Goal: Navigation & Orientation: Find specific page/section

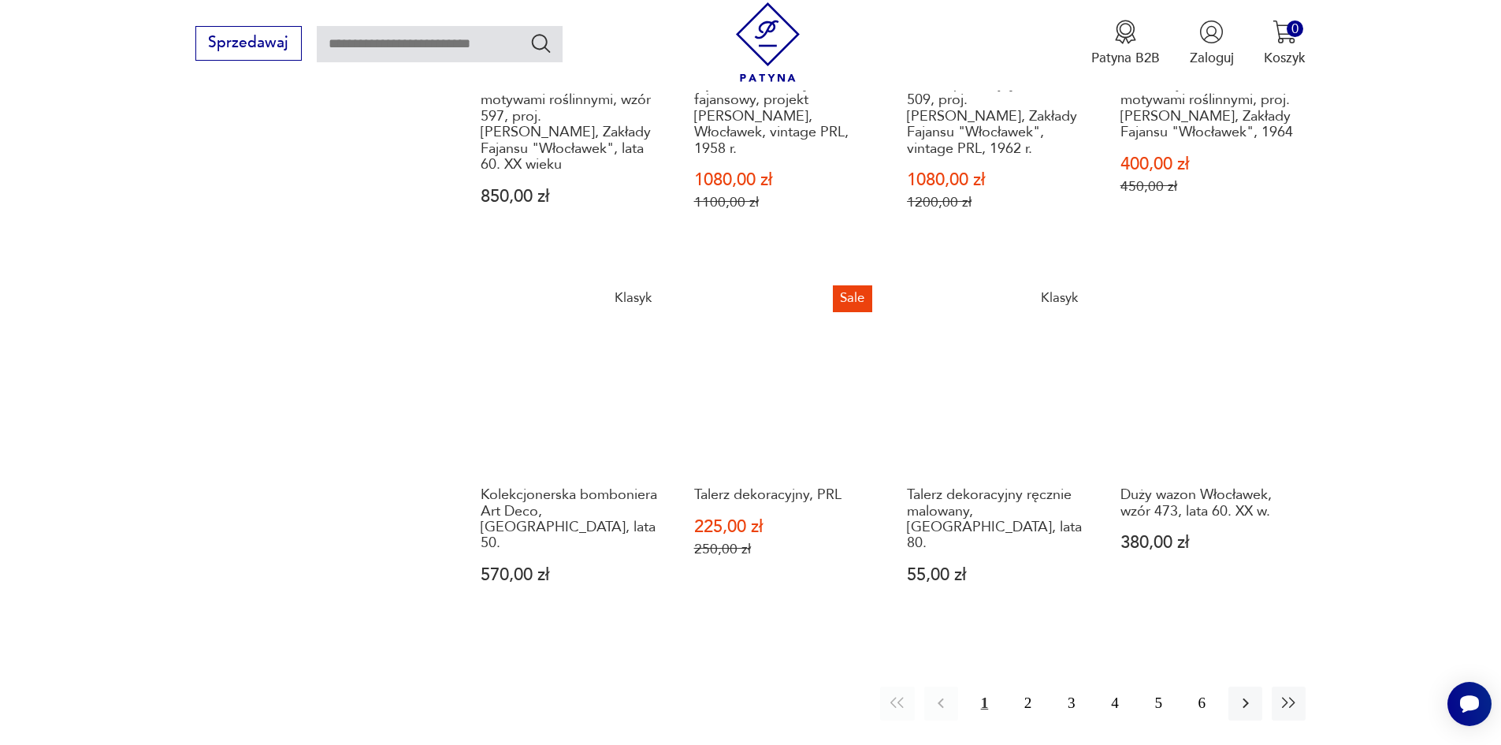
scroll to position [1433, 0]
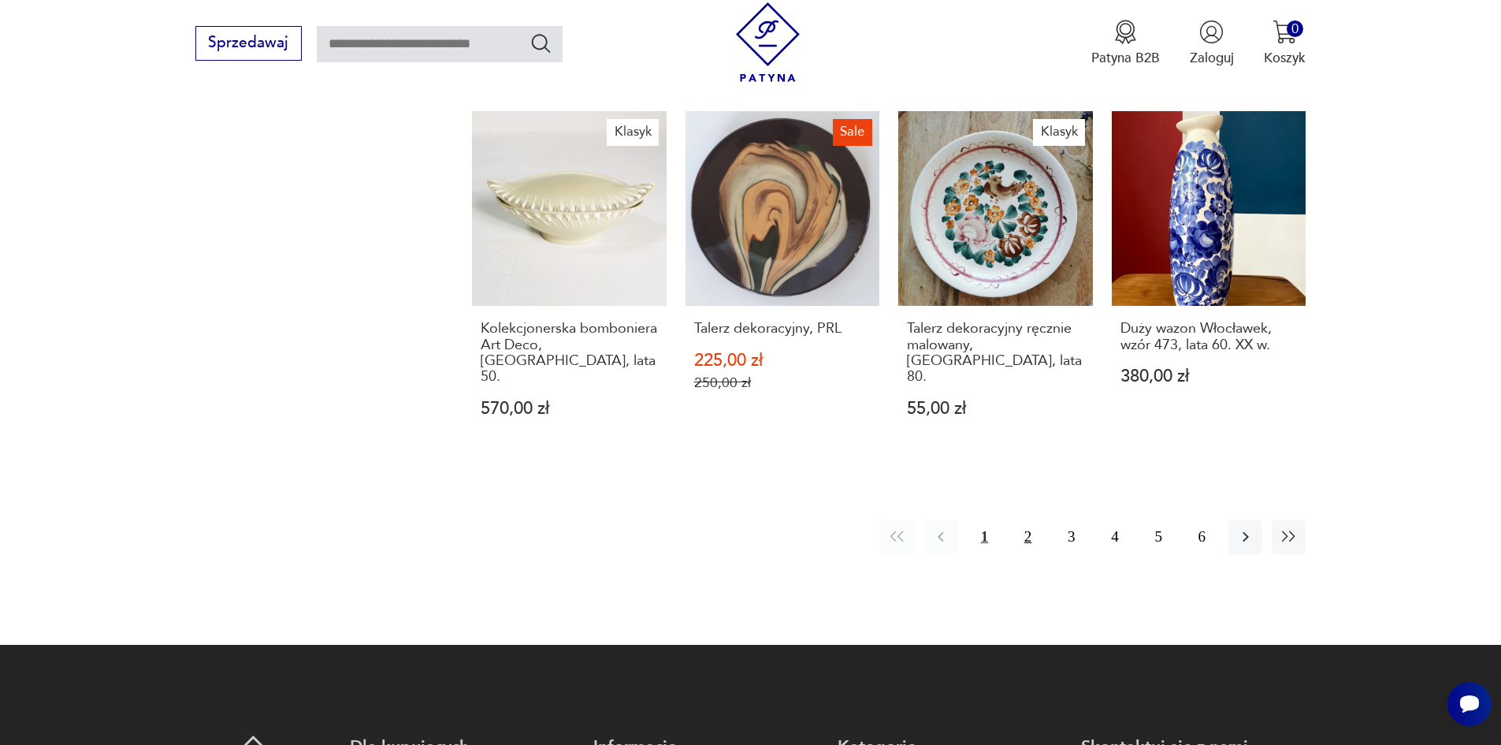
click at [1021, 520] on button "2" at bounding box center [1028, 537] width 34 height 34
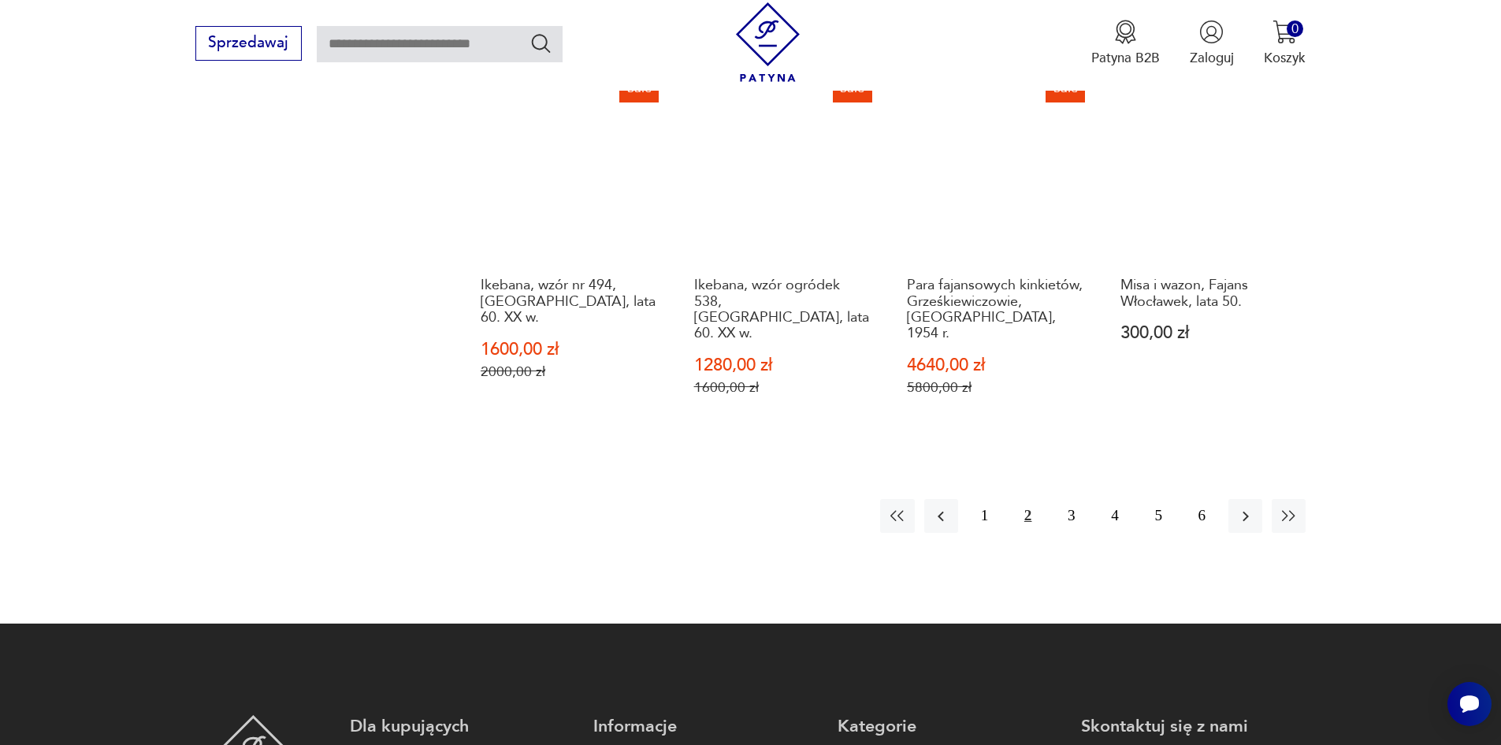
scroll to position [1512, 0]
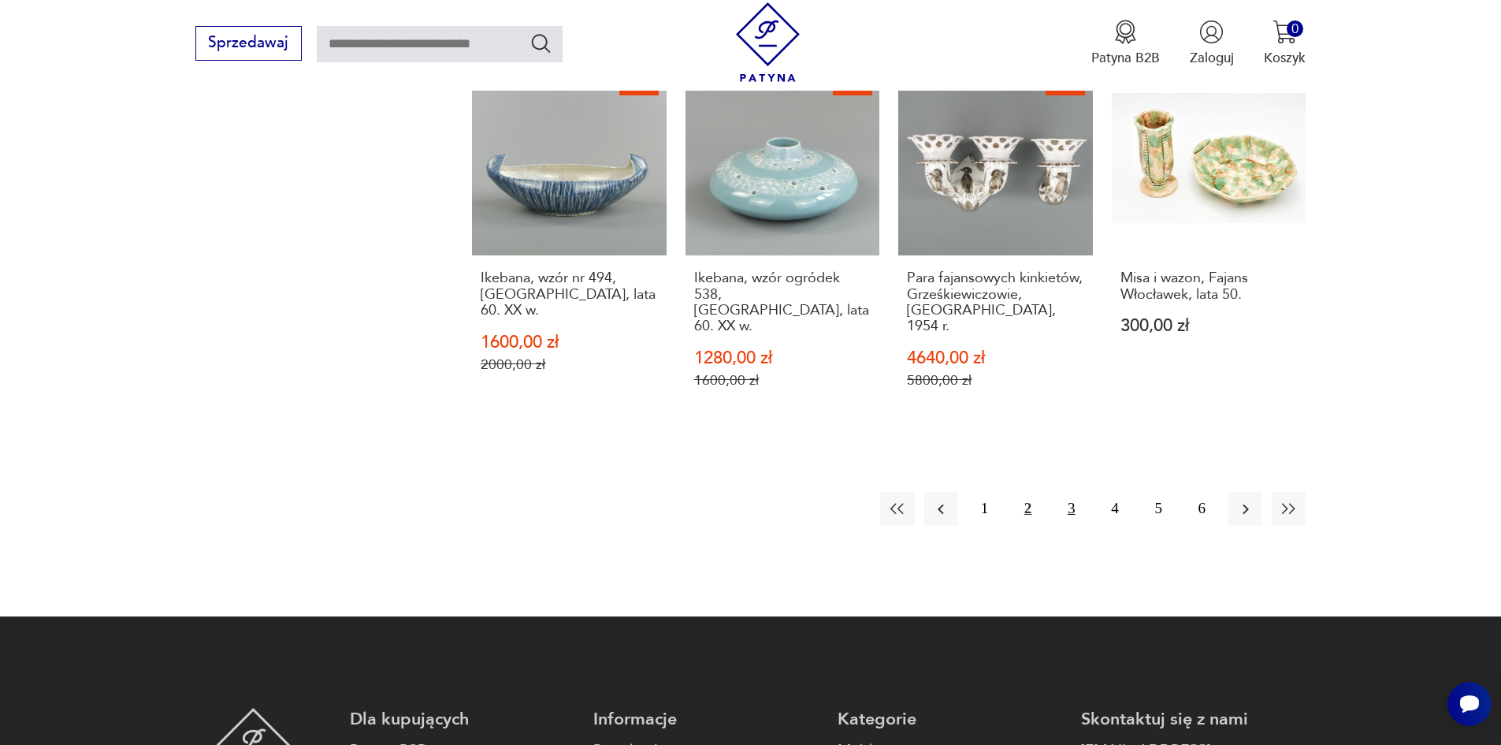
click at [1068, 492] on button "3" at bounding box center [1071, 509] width 34 height 34
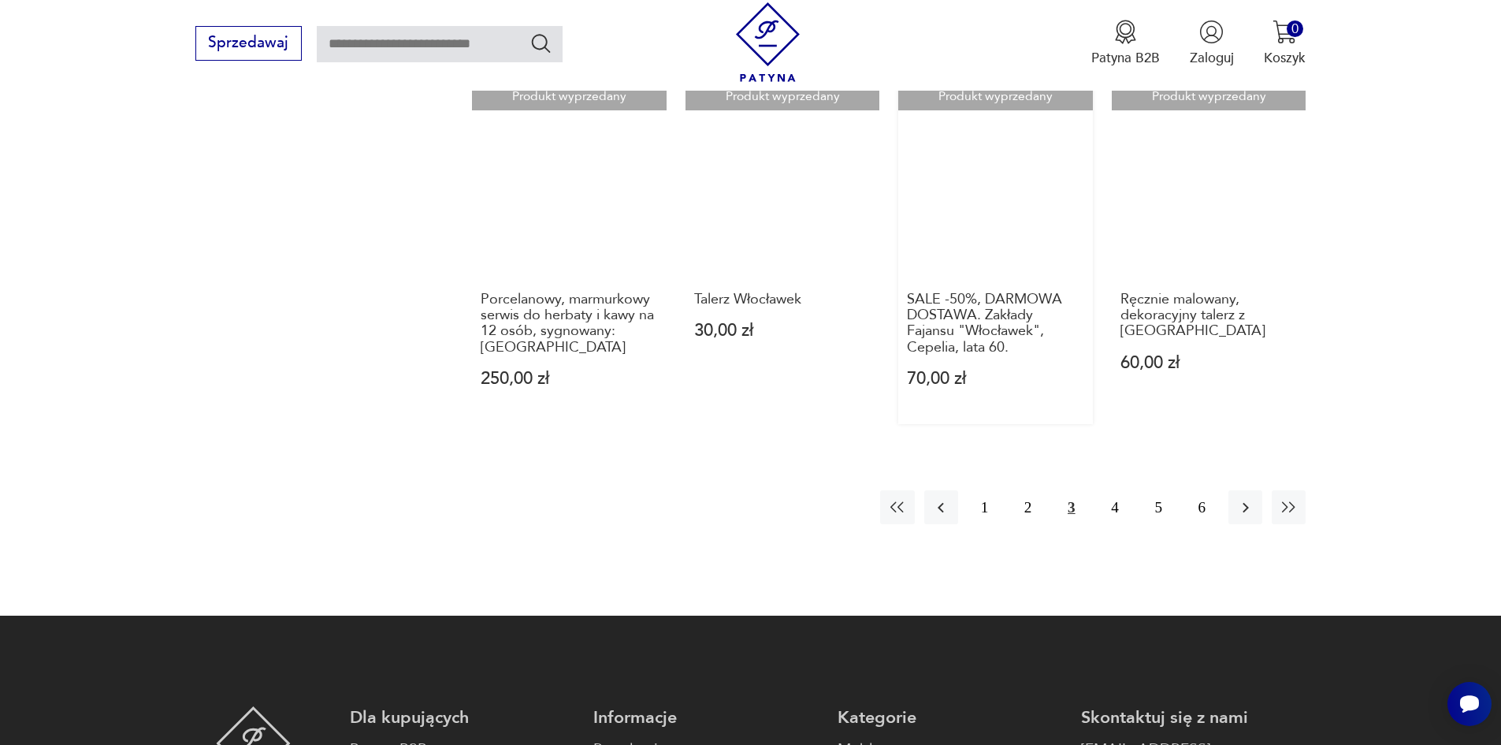
scroll to position [1433, 0]
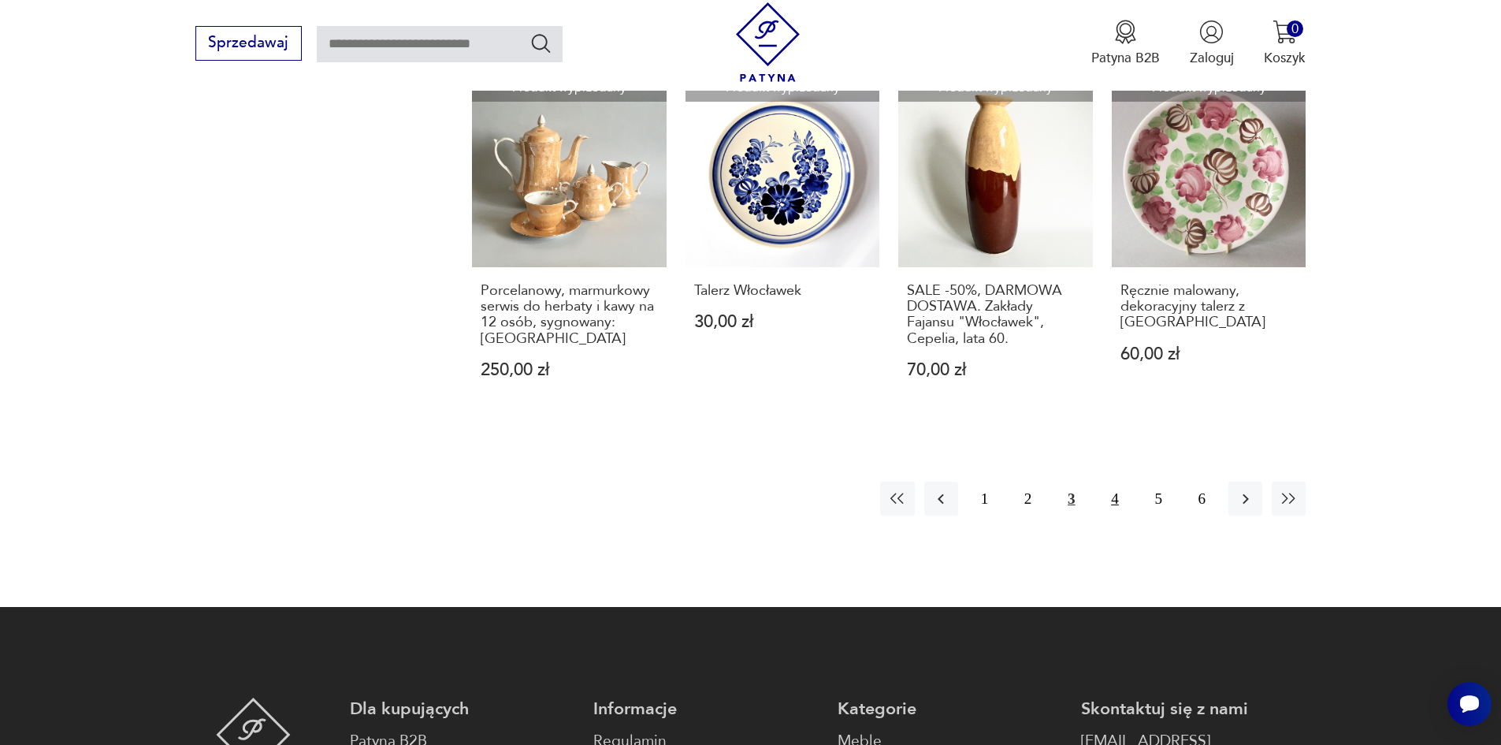
click at [1116, 481] on button "4" at bounding box center [1115, 498] width 34 height 34
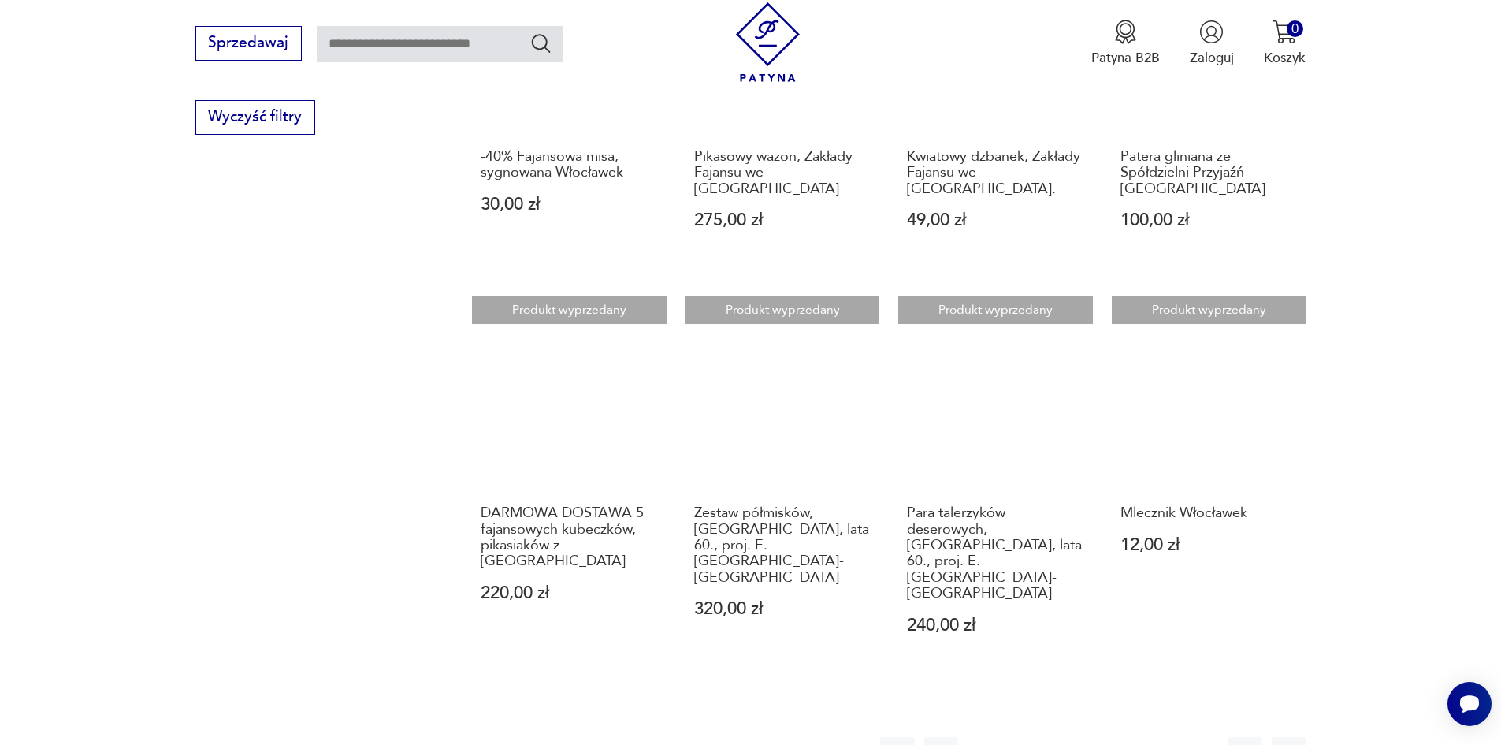
scroll to position [1197, 0]
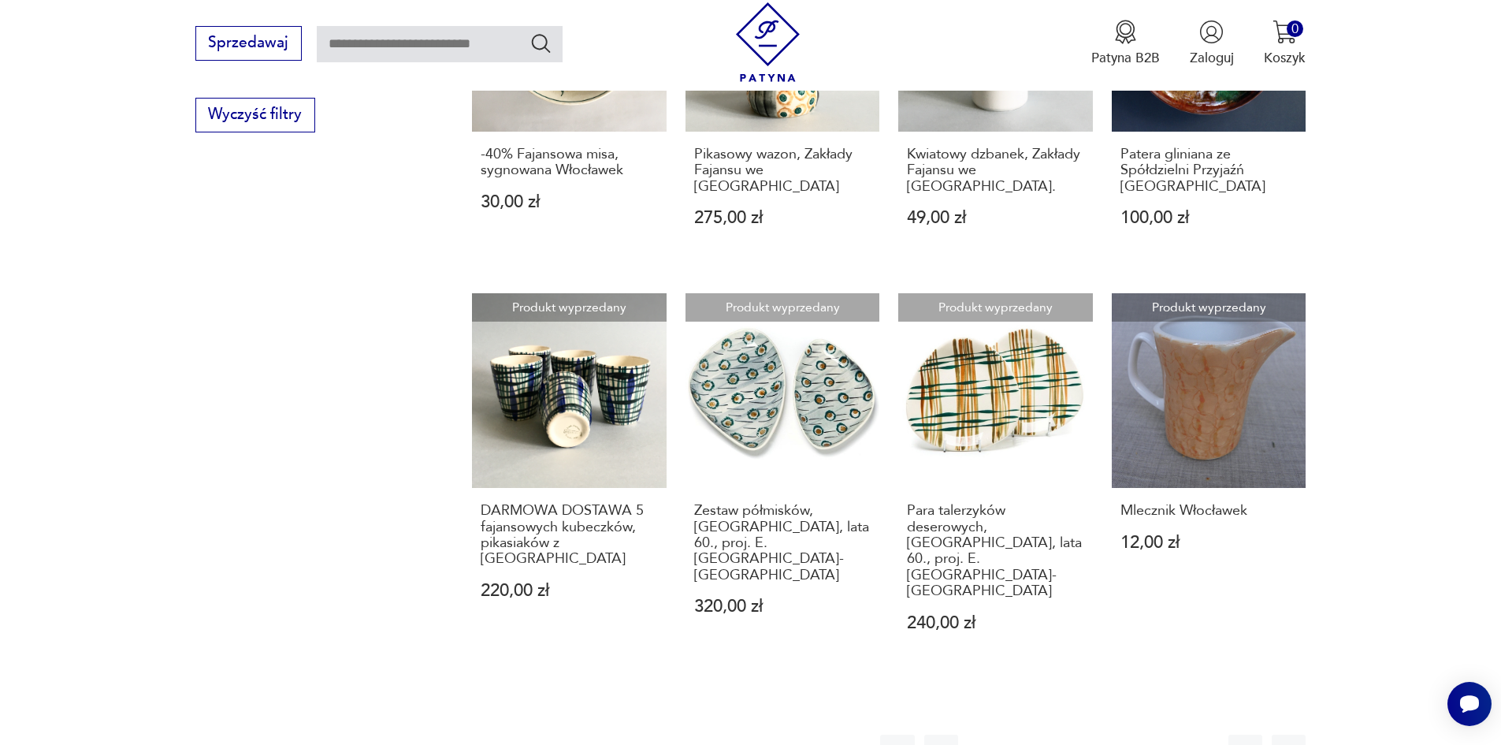
click at [1157, 734] on button "5" at bounding box center [1159, 751] width 34 height 34
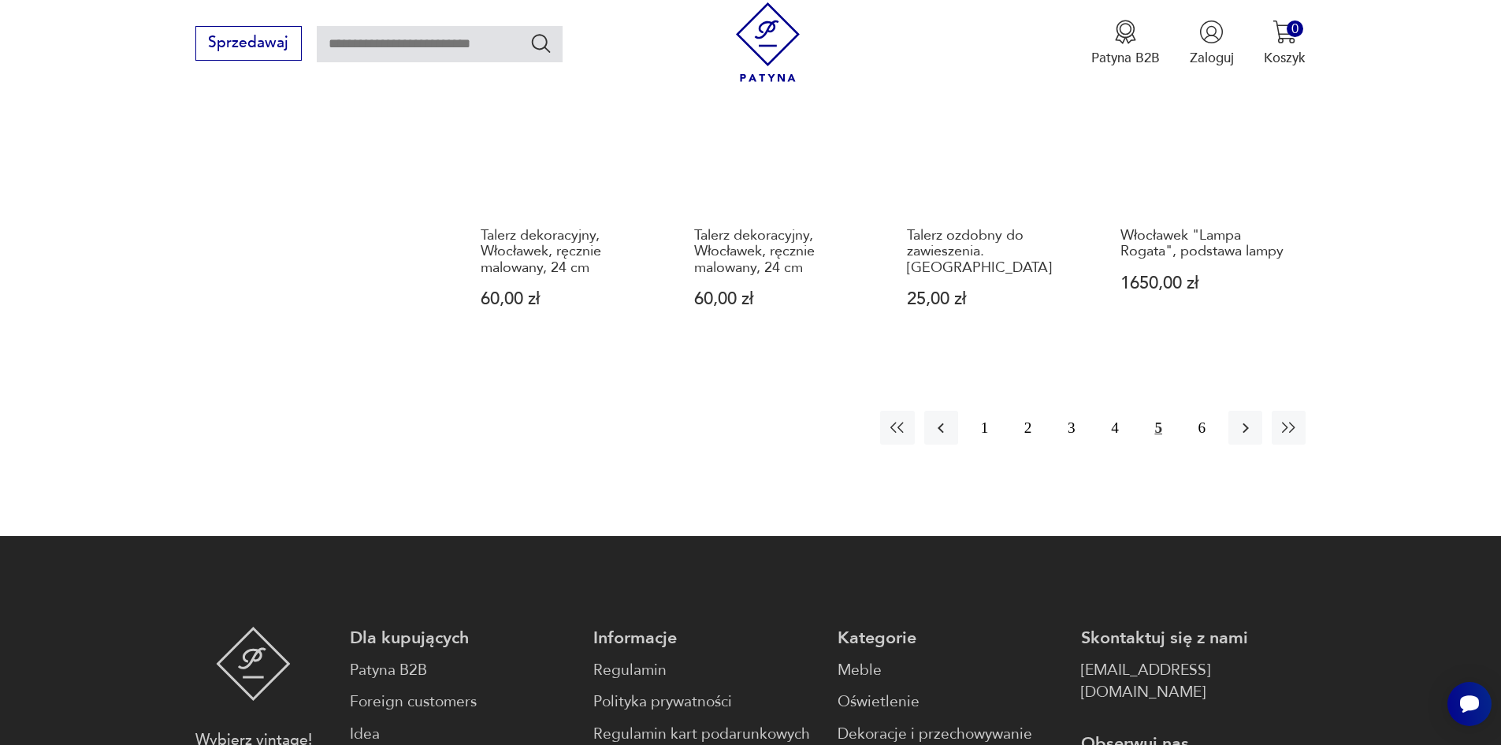
scroll to position [1433, 0]
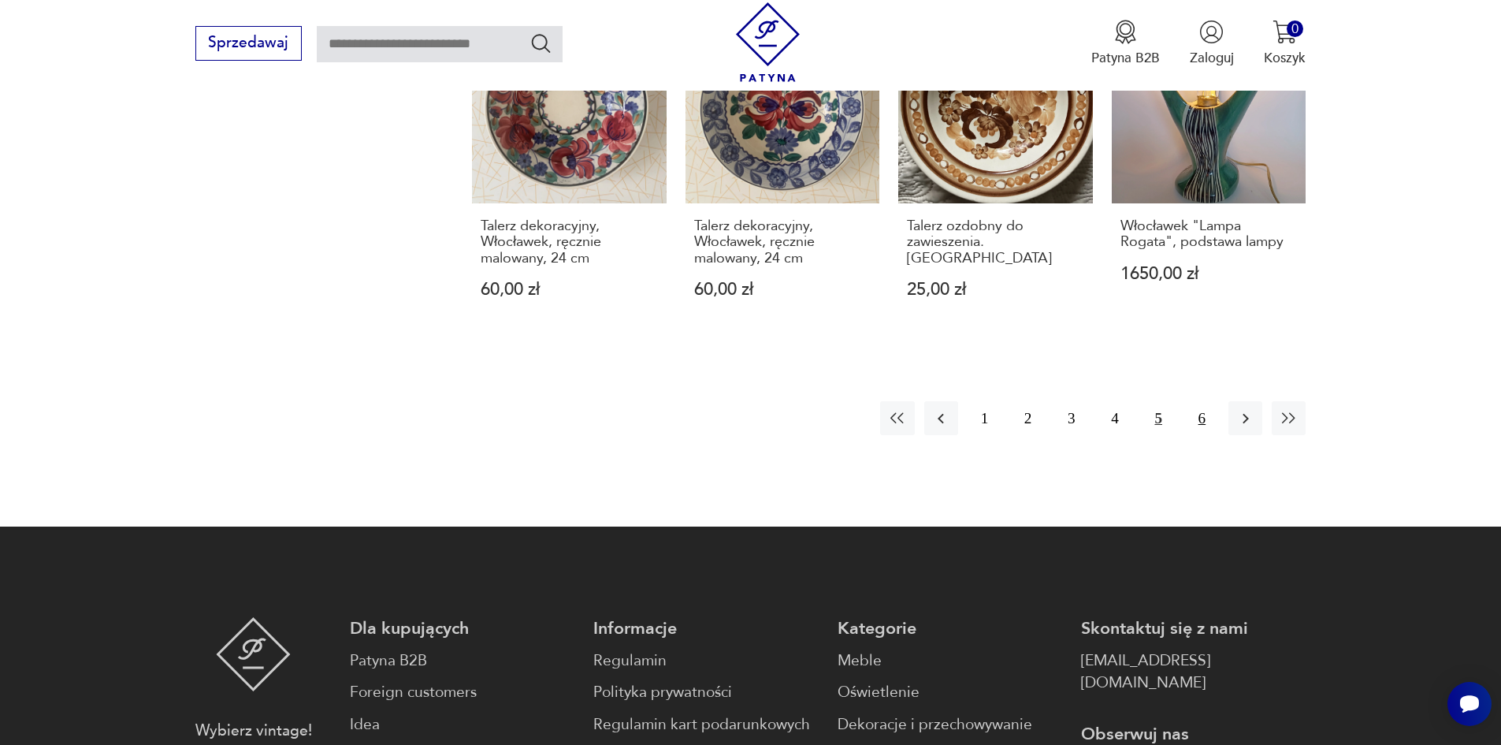
click at [1192, 401] on button "6" at bounding box center [1202, 418] width 34 height 34
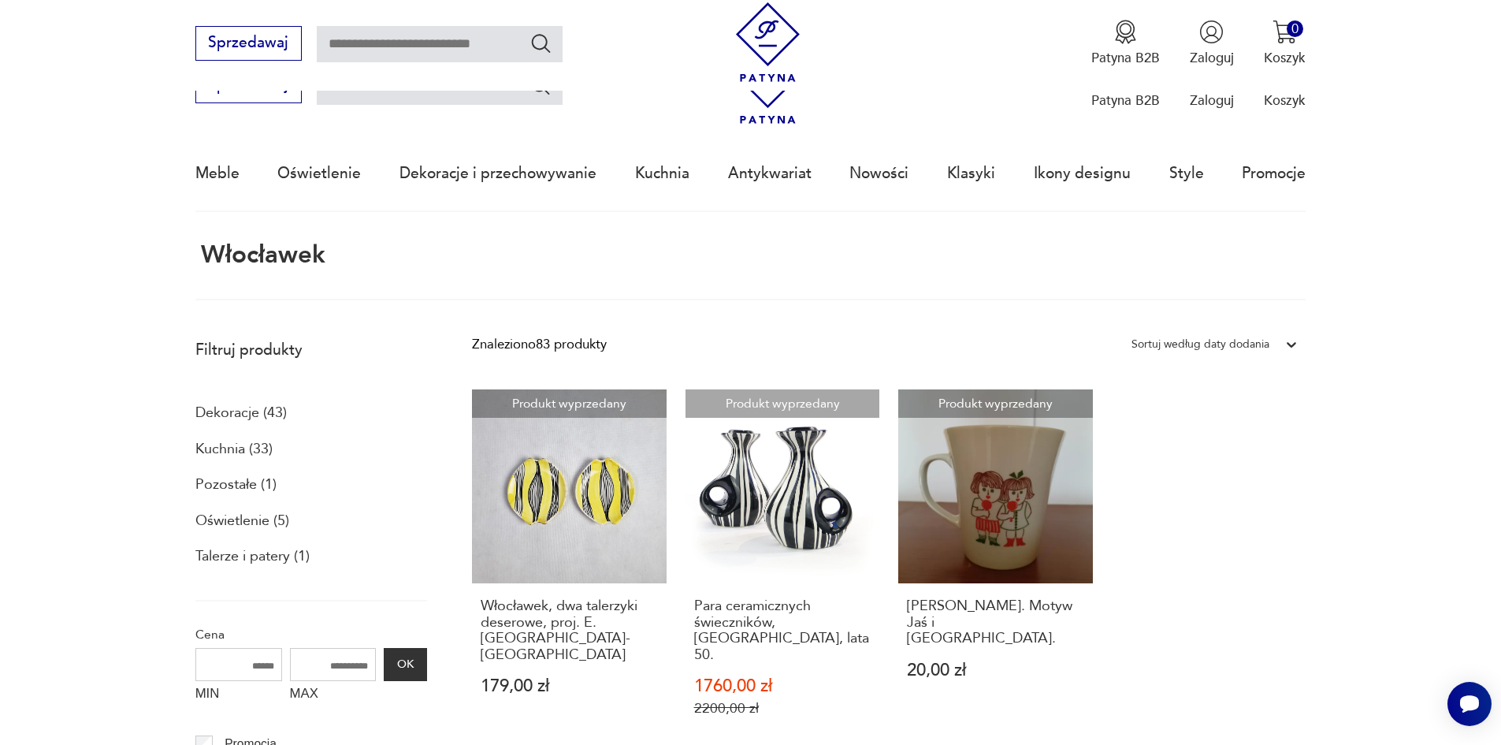
click at [155, 86] on nav "Sprzedawaj Patyna B2B Zaloguj 0 Koszyk Twój koszyk ( 0 ) Brak produktów w koszy…" at bounding box center [750, 122] width 1501 height 180
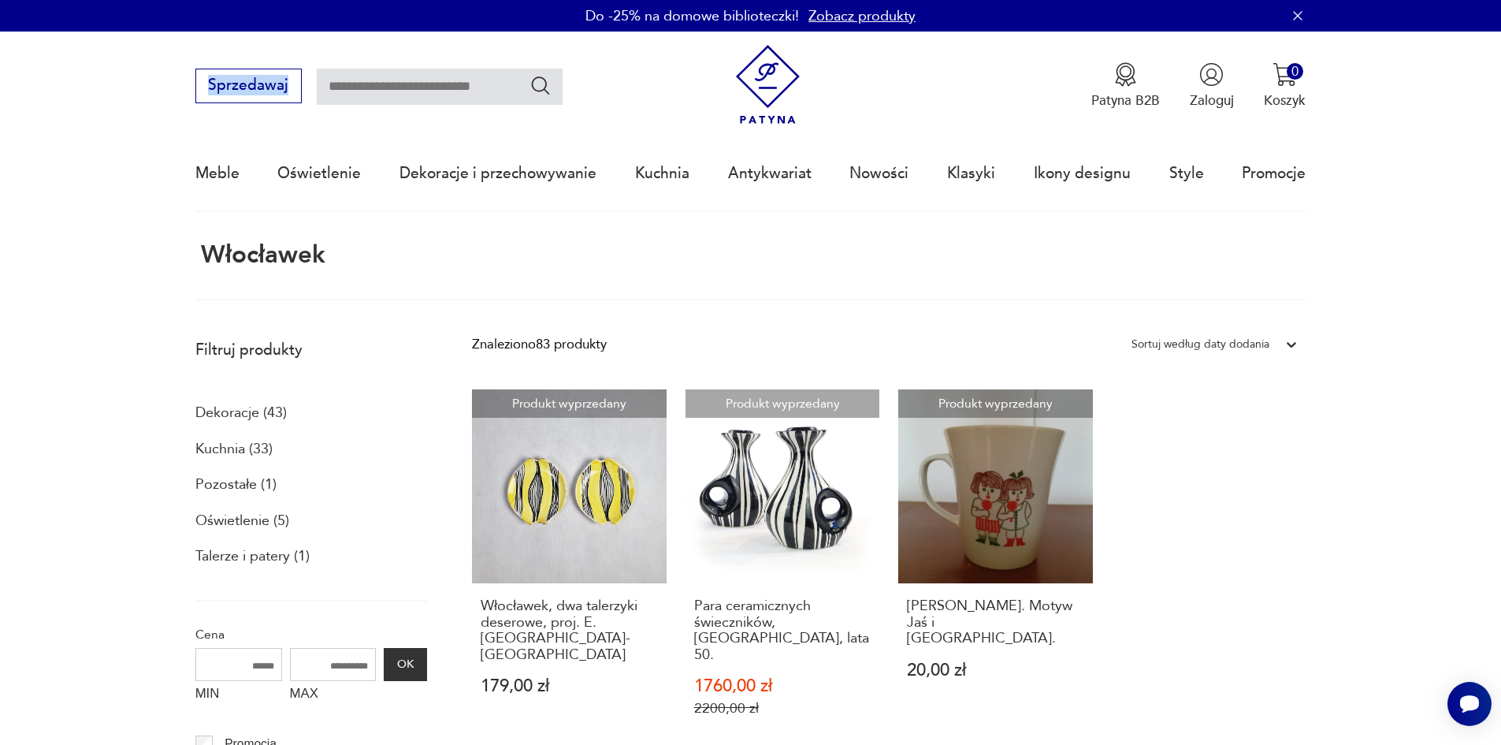
click at [154, 85] on nav "Sprzedawaj Patyna B2B Zaloguj 0 Koszyk Twój koszyk ( 0 ) Brak produktów w koszy…" at bounding box center [750, 122] width 1501 height 180
click at [30, 28] on div "Do -25% na domowe biblioteczki! Zobacz produkty" at bounding box center [750, 16] width 1501 height 32
click at [29, 29] on div "Do -25% na domowe biblioteczki! Zobacz produkty" at bounding box center [750, 16] width 1501 height 32
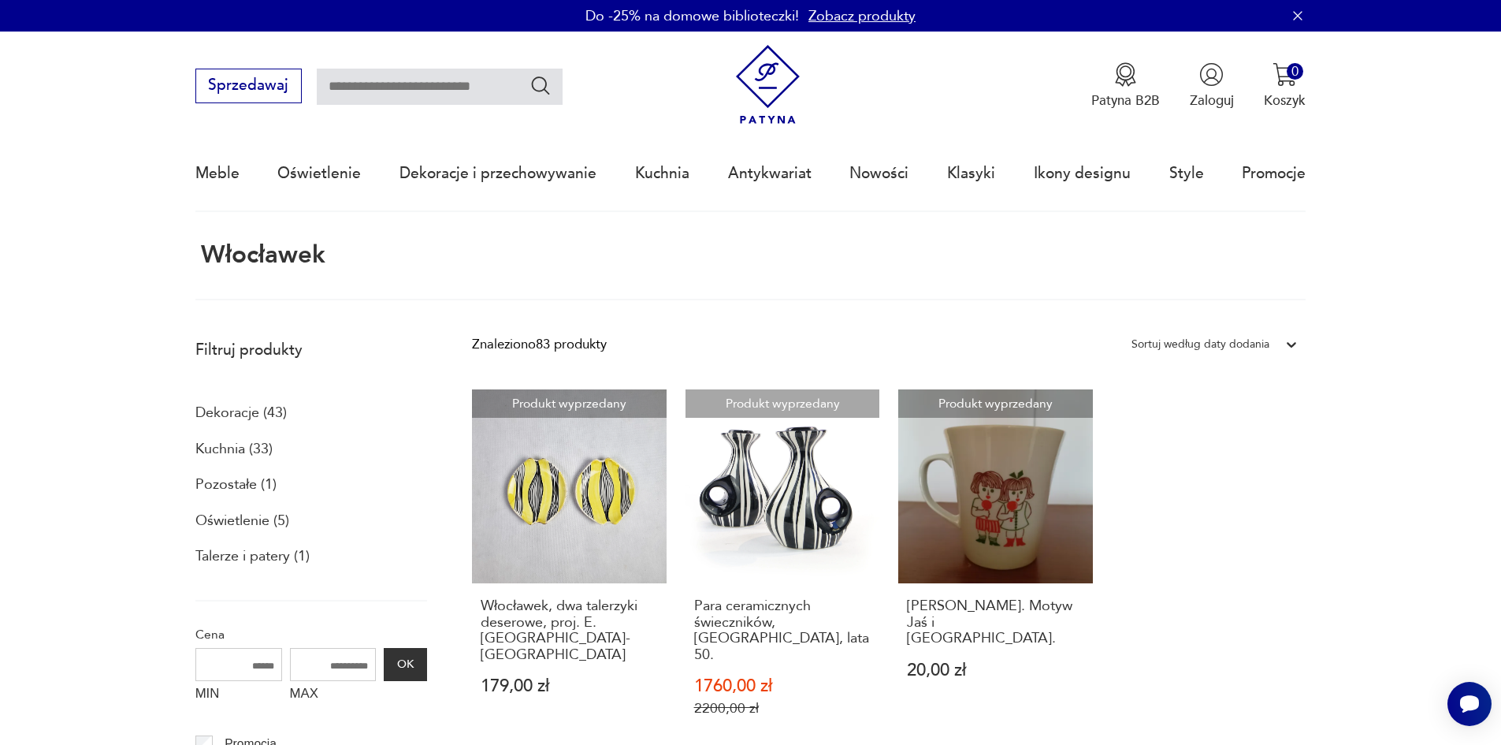
click at [26, 35] on nav "Sprzedawaj Patyna B2B Zaloguj 0 Koszyk Twój koszyk ( 0 ) Brak produktów w koszy…" at bounding box center [750, 122] width 1501 height 180
click at [25, 37] on nav "Sprzedawaj Patyna B2B Zaloguj 0 Koszyk Twój koszyk ( 0 ) Brak produktów w koszy…" at bounding box center [750, 122] width 1501 height 180
